Goal: Information Seeking & Learning: Learn about a topic

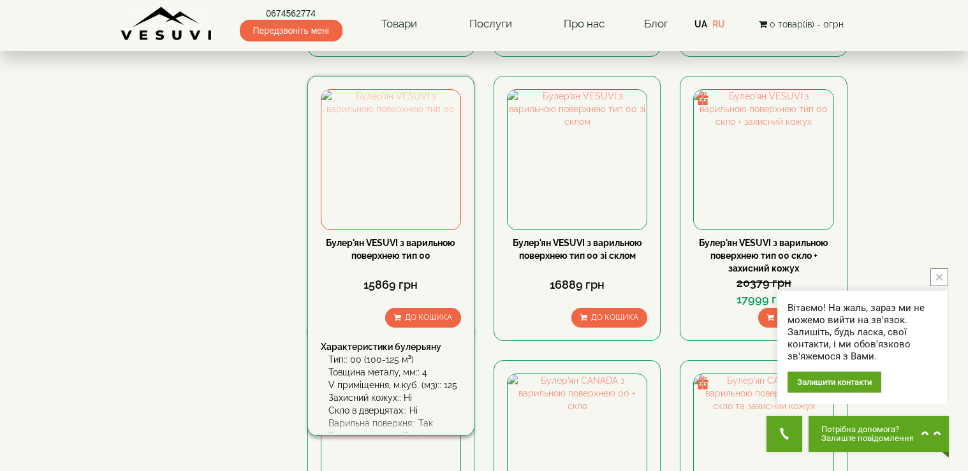
scroll to position [893, 0]
click at [406, 235] on div "Булер'ян VESUVI з варильною поверхнею тип 00" at bounding box center [391, 248] width 140 height 26
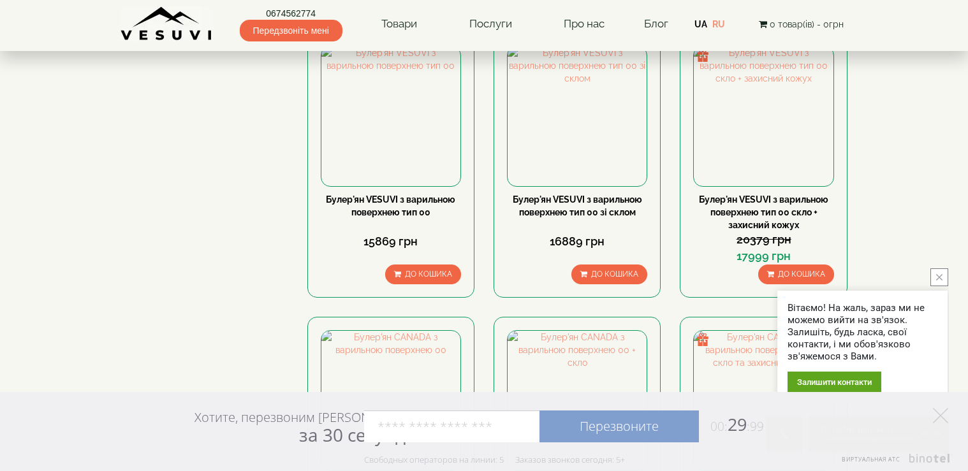
scroll to position [1020, 0]
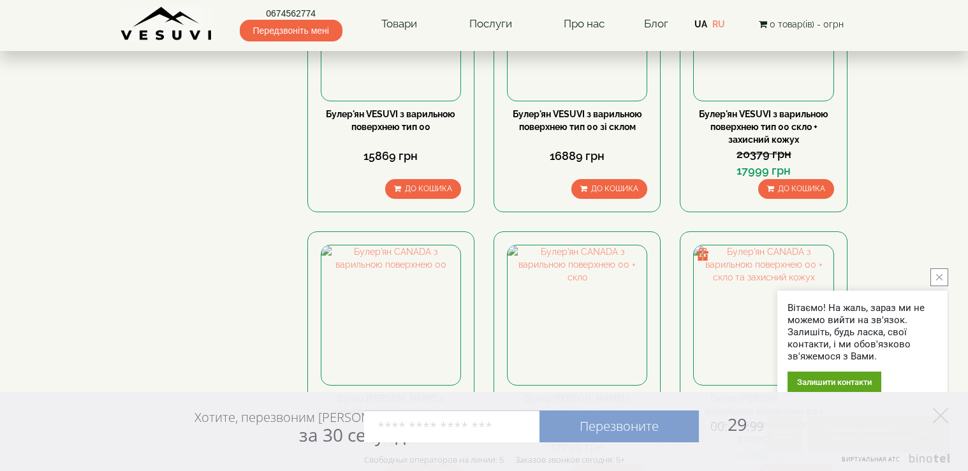
click at [940, 275] on icon "close button" at bounding box center [939, 277] width 6 height 6
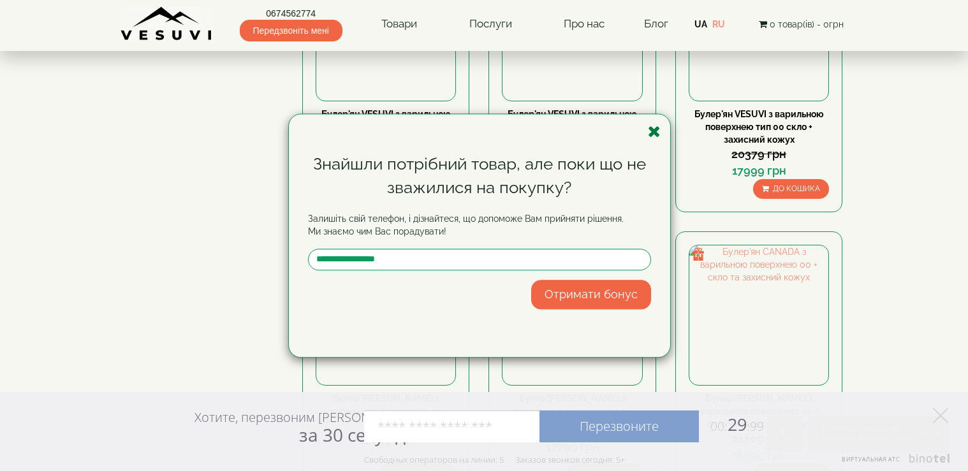
click at [657, 129] on icon "button" at bounding box center [654, 132] width 13 height 16
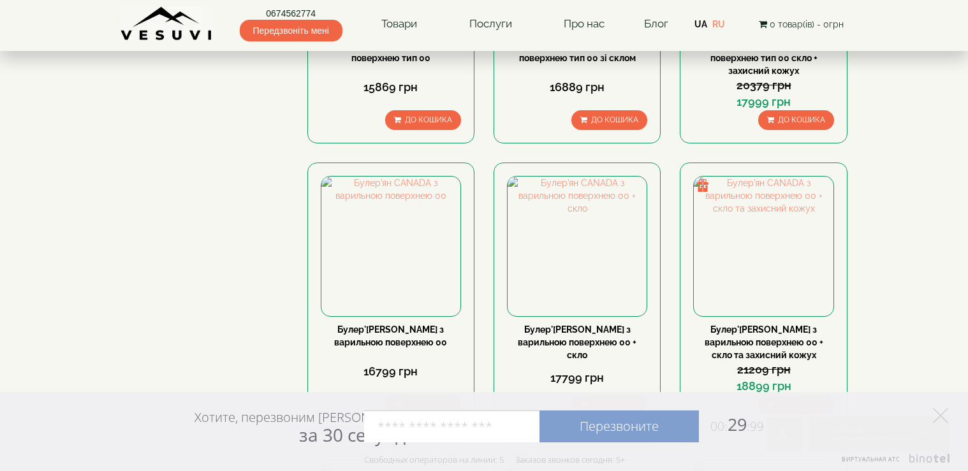
scroll to position [1084, 0]
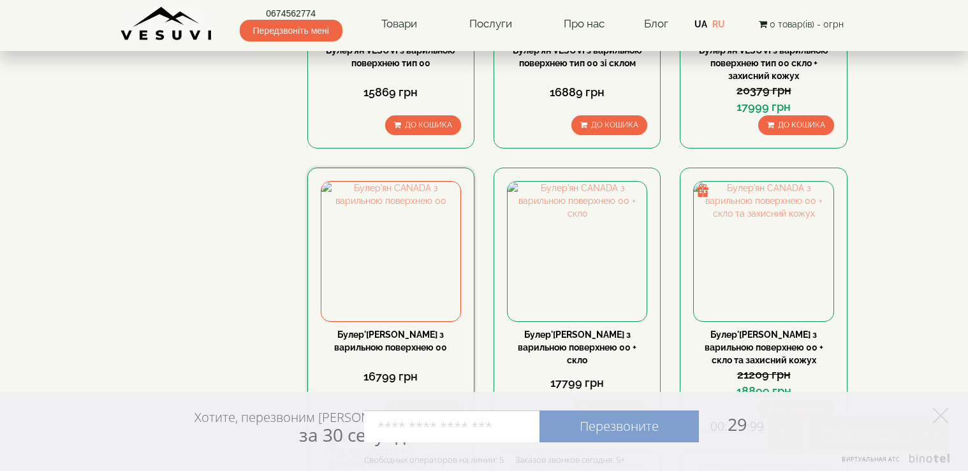
click at [390, 330] on link "Булер'[PERSON_NAME] з варильною поверхнею 00" at bounding box center [390, 341] width 113 height 23
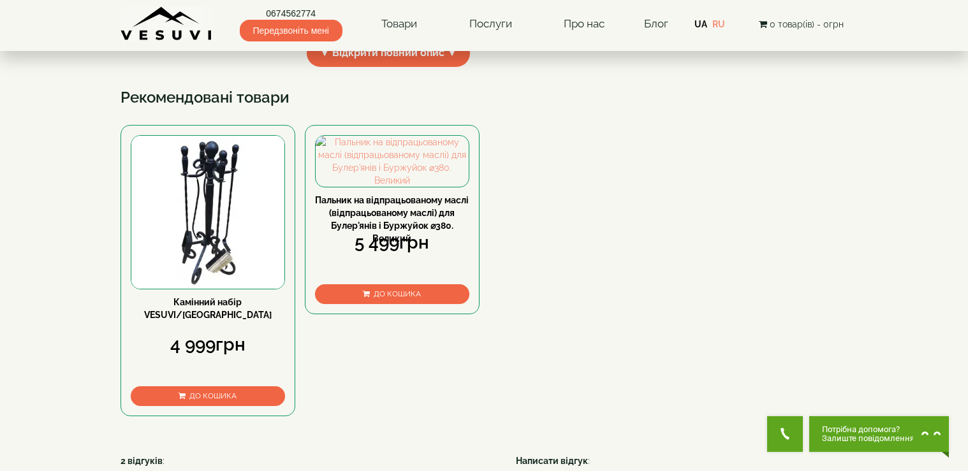
scroll to position [379, 0]
